Goal: Check status: Check status

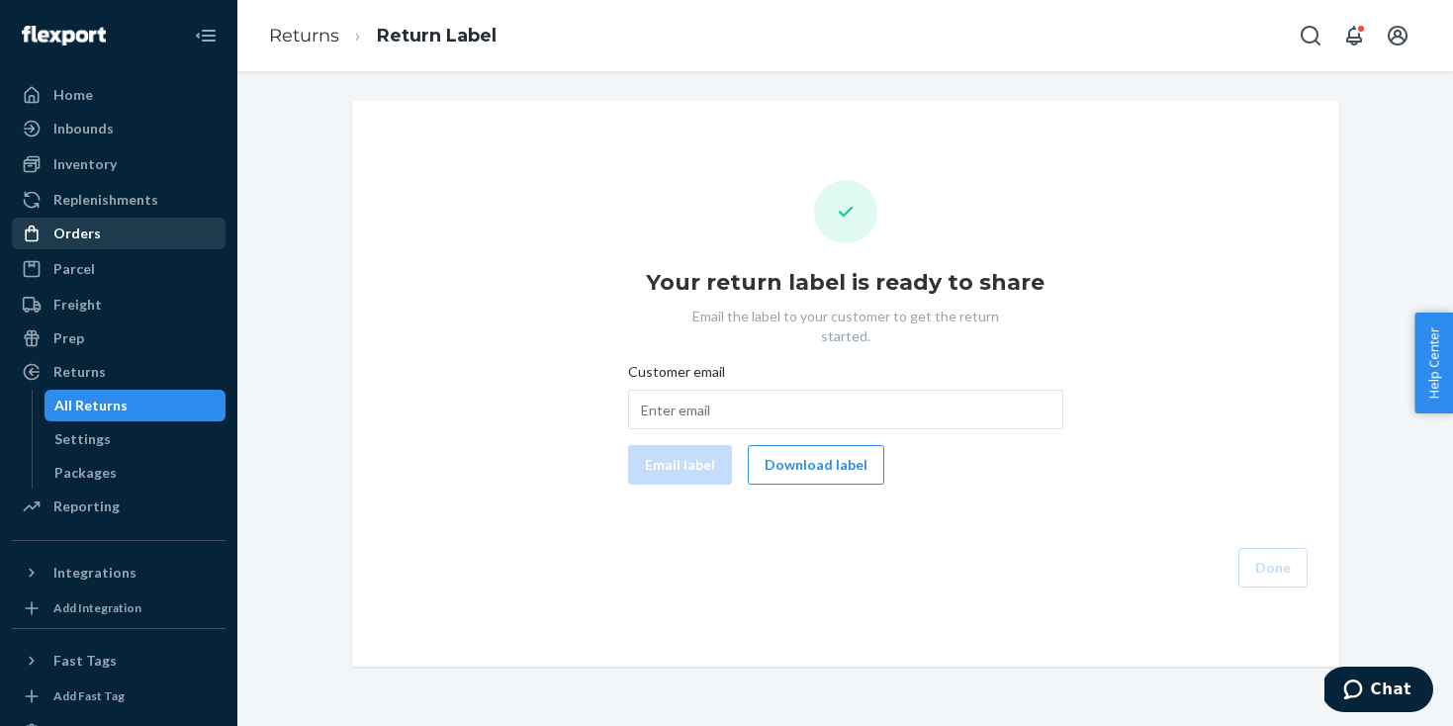
click at [124, 243] on div "Orders" at bounding box center [119, 234] width 210 height 28
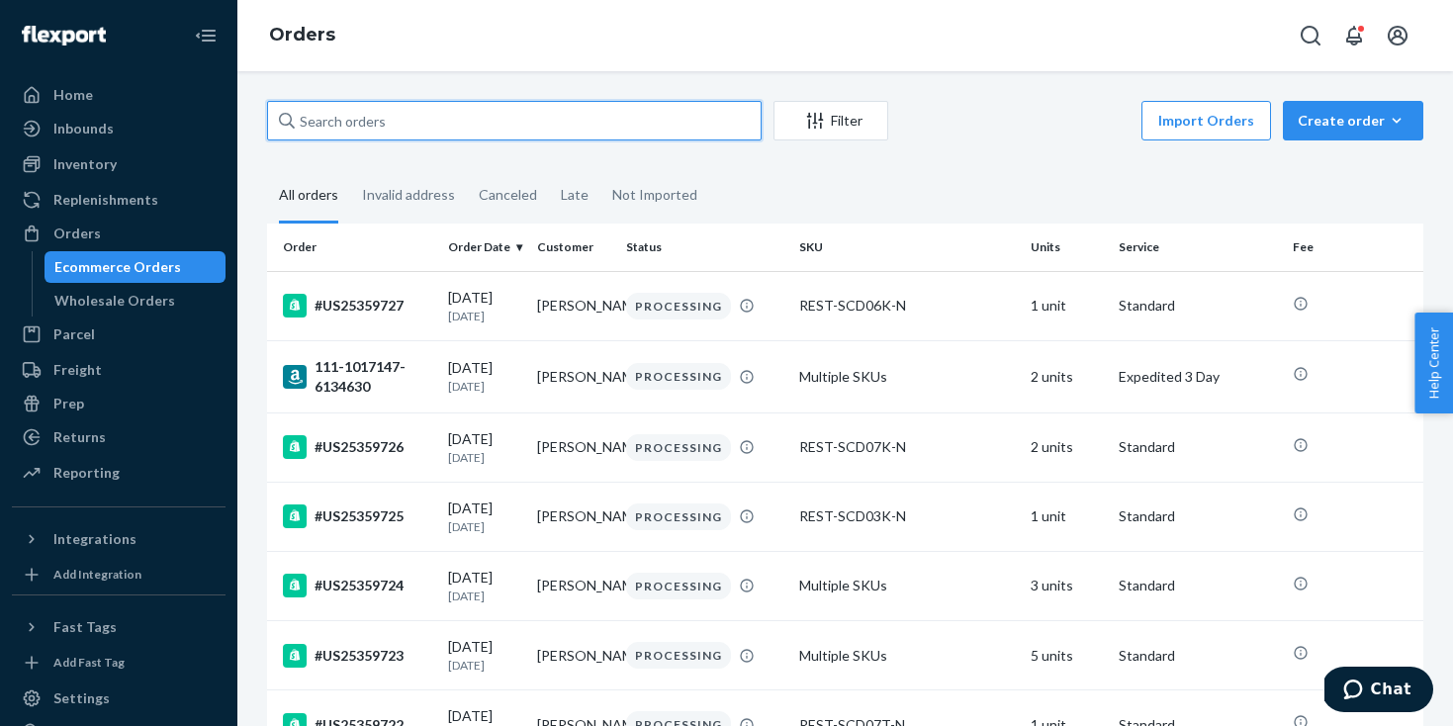
click at [559, 133] on input "text" at bounding box center [514, 121] width 495 height 40
paste input "US25357264"
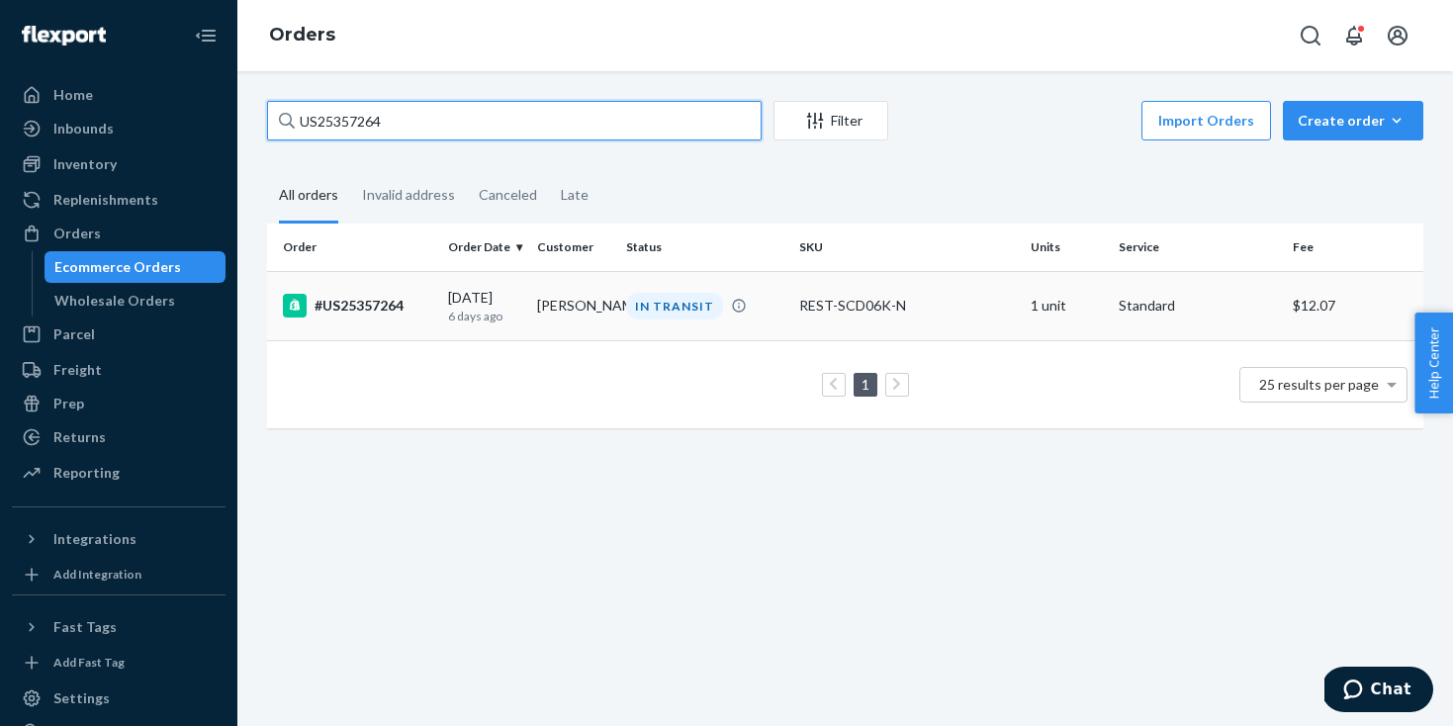
type input "US25357264"
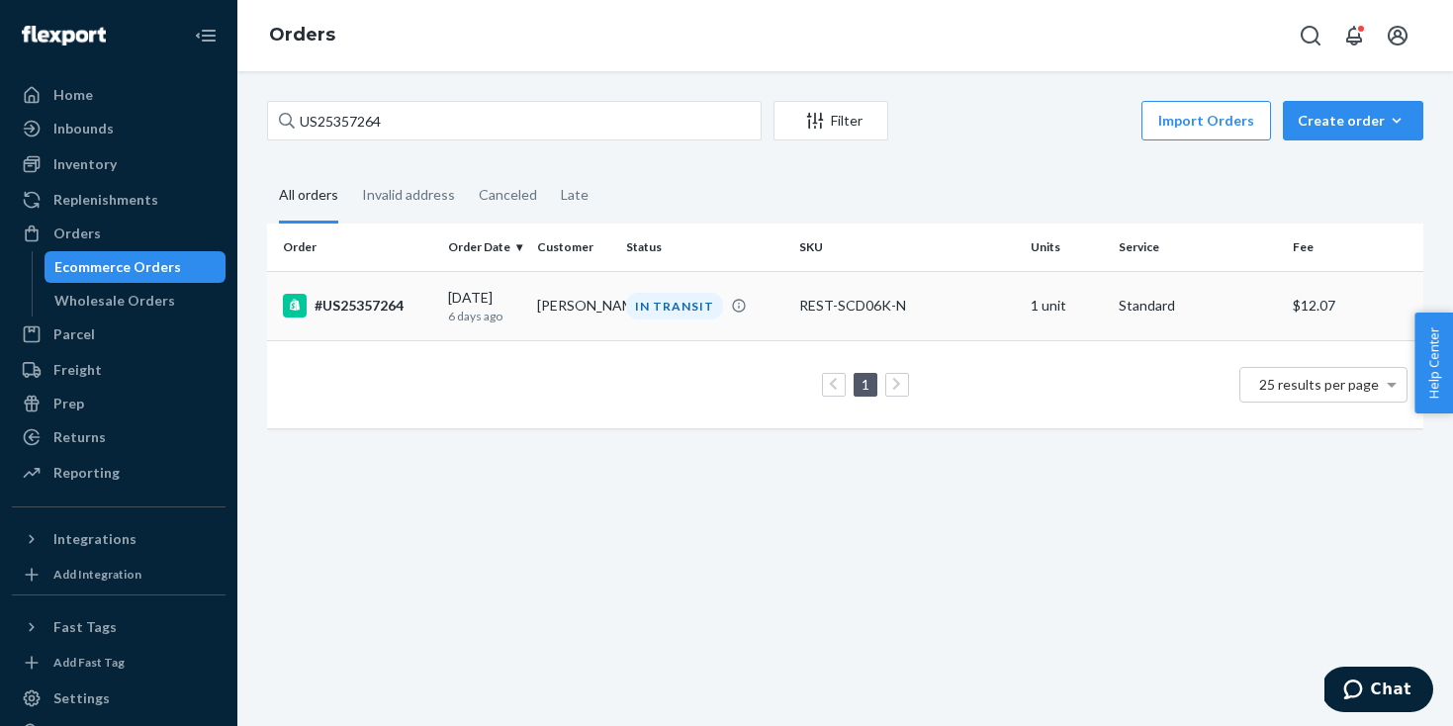
click at [672, 323] on td "IN TRANSIT" at bounding box center [704, 305] width 173 height 69
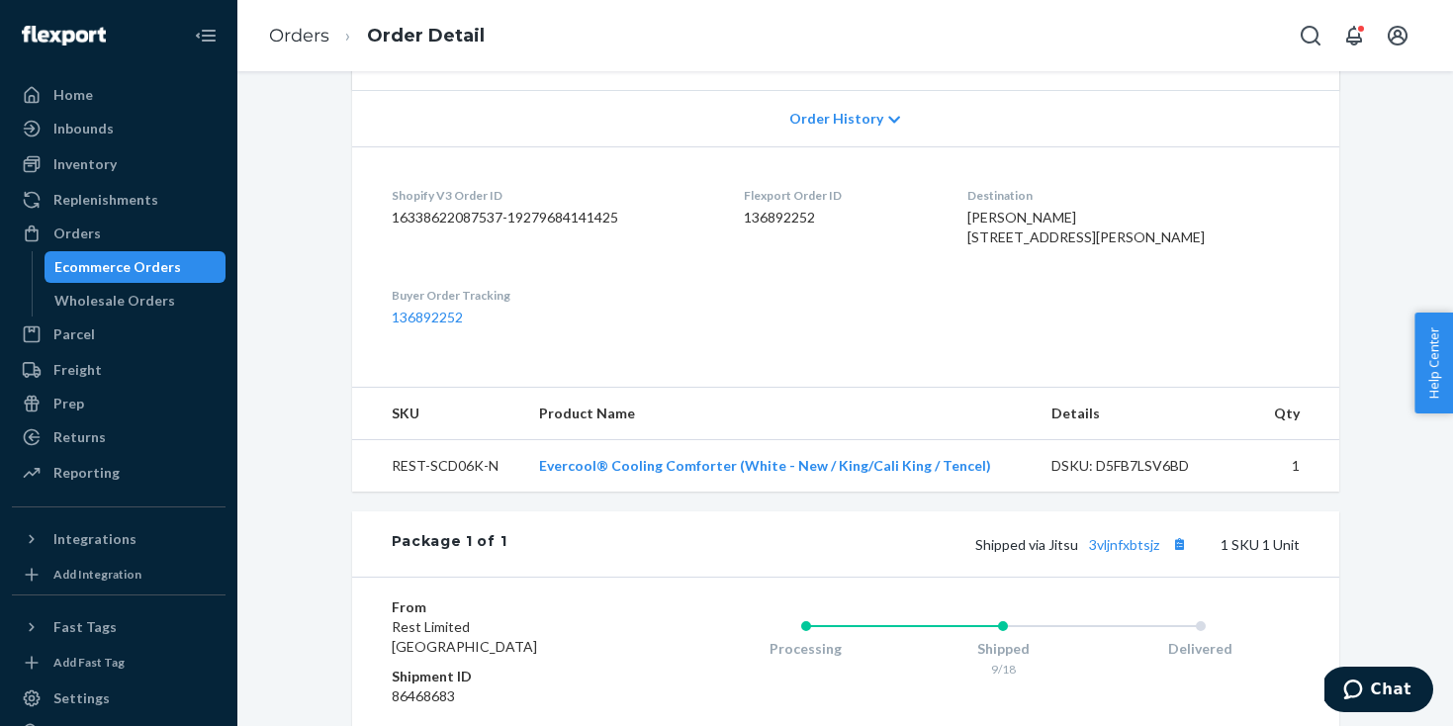
scroll to position [411, 0]
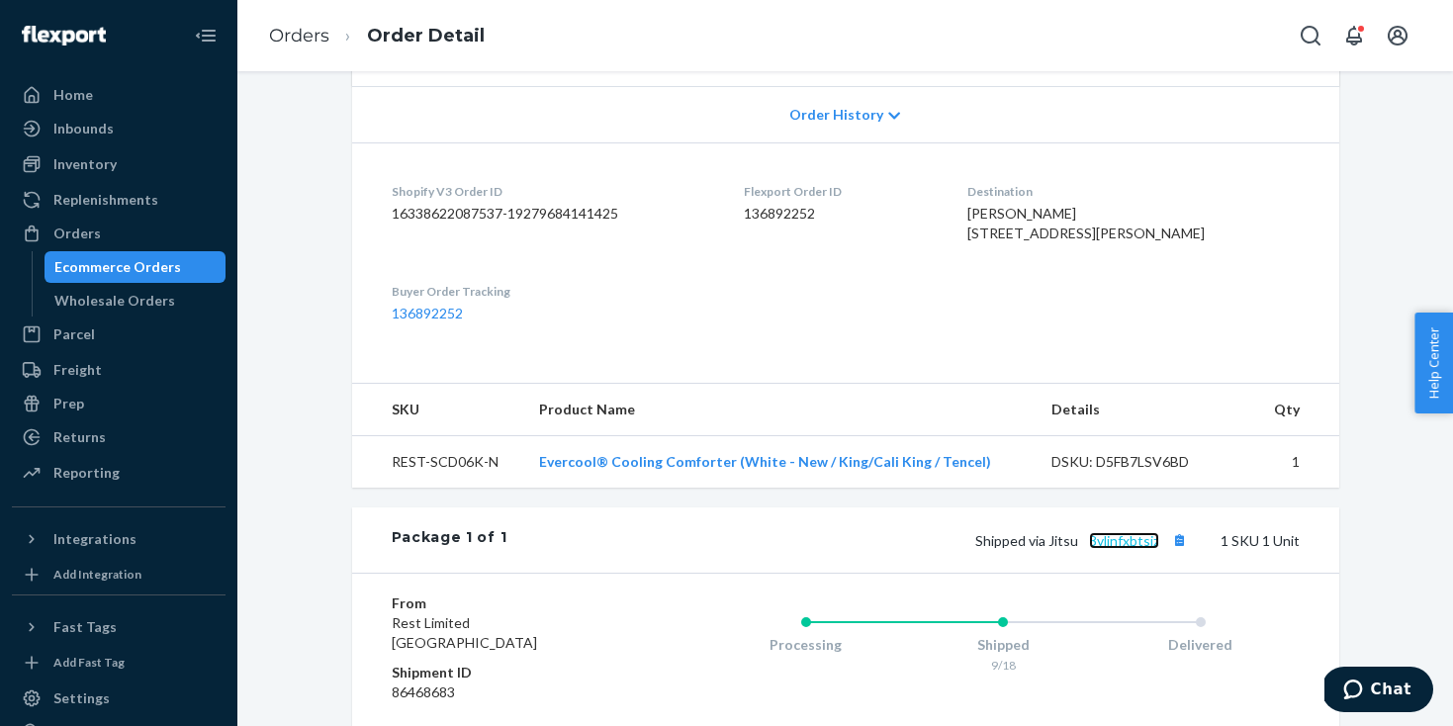
click at [1124, 549] on link "3vljnfxbtsjz" at bounding box center [1124, 540] width 70 height 17
